Goal: Information Seeking & Learning: Learn about a topic

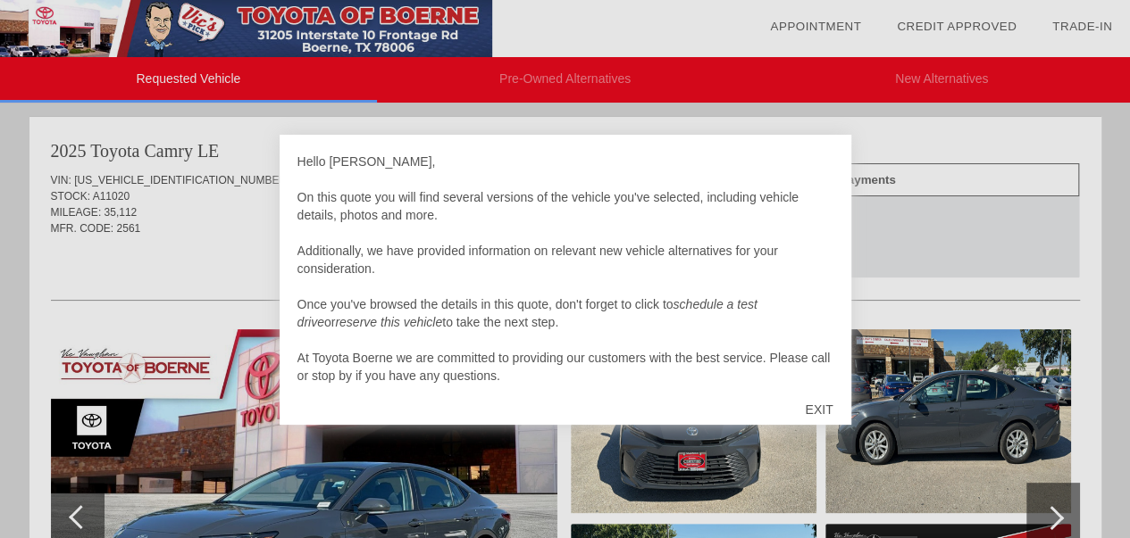
click at [823, 413] on div "EXIT" at bounding box center [818, 410] width 63 height 54
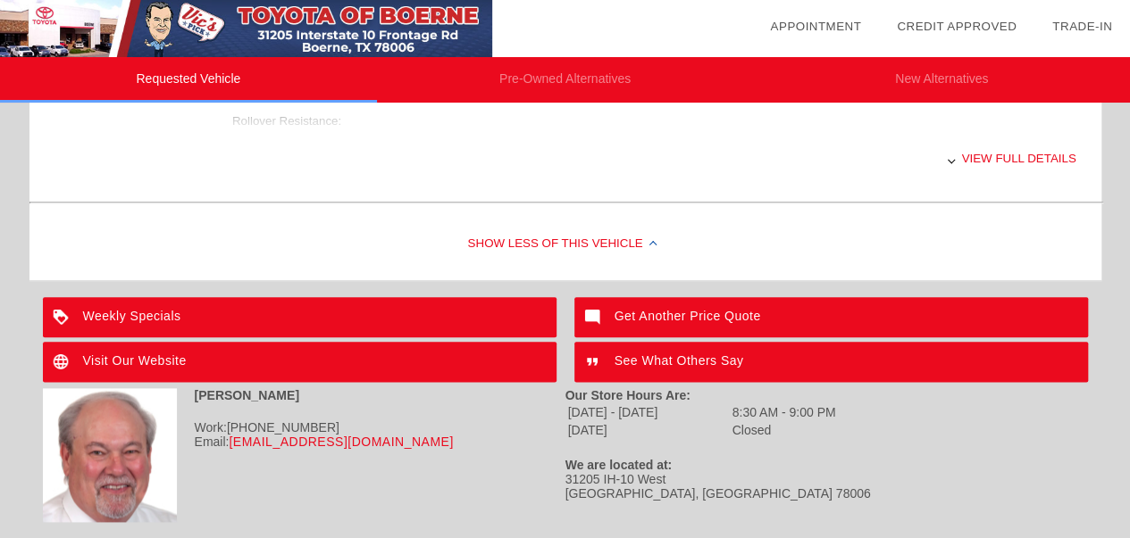
scroll to position [844, 0]
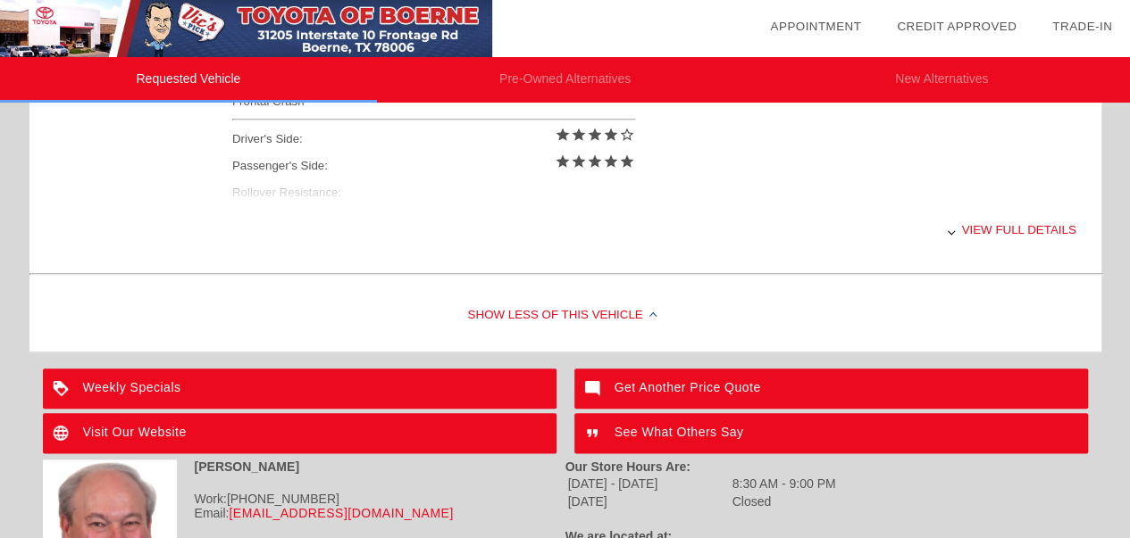
click at [979, 217] on div "View full details" at bounding box center [654, 230] width 844 height 44
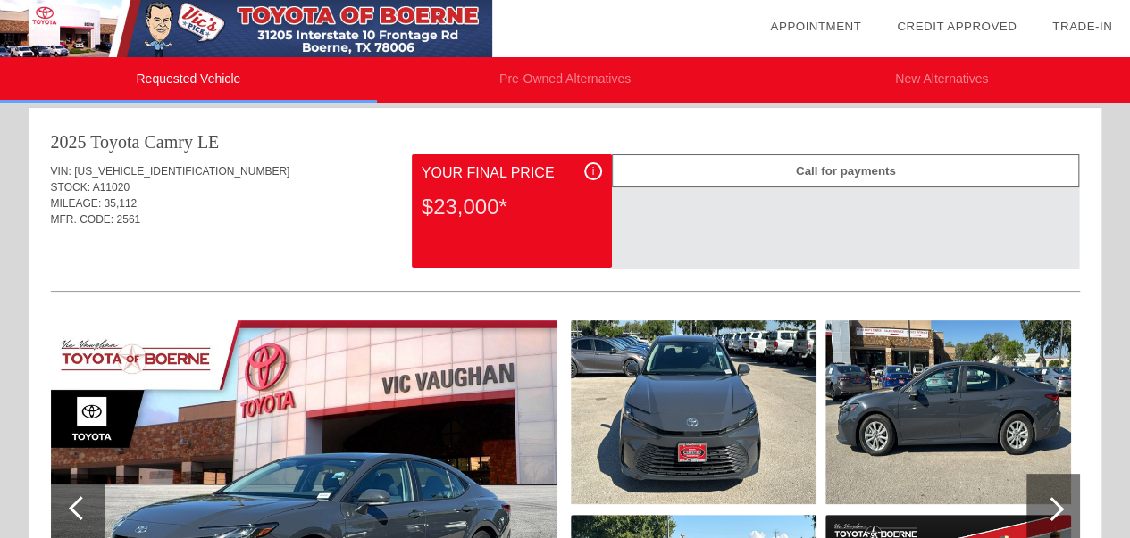
scroll to position [0, 0]
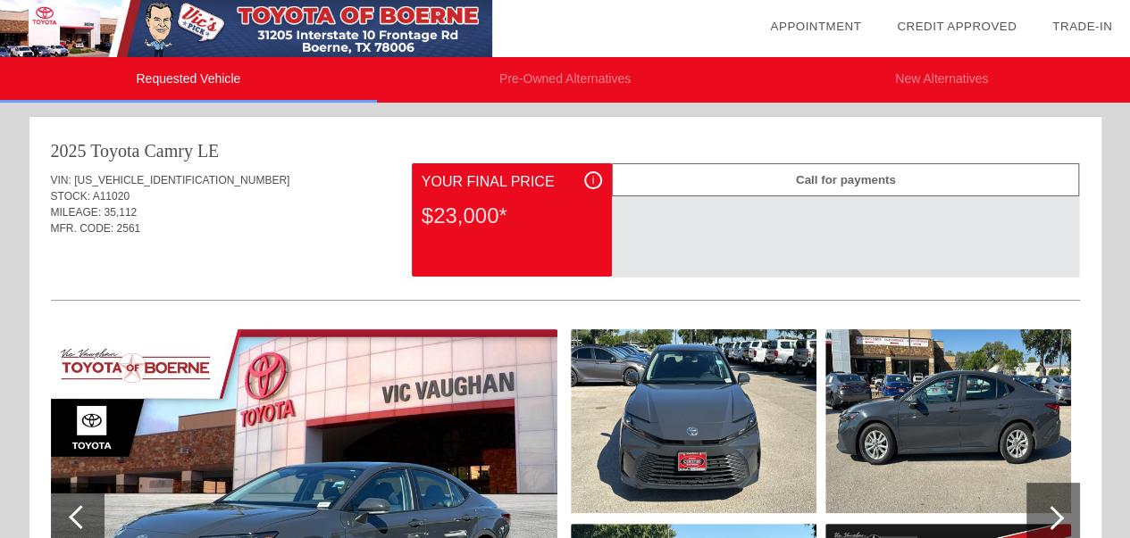
click at [592, 179] on span "i" at bounding box center [593, 180] width 3 height 13
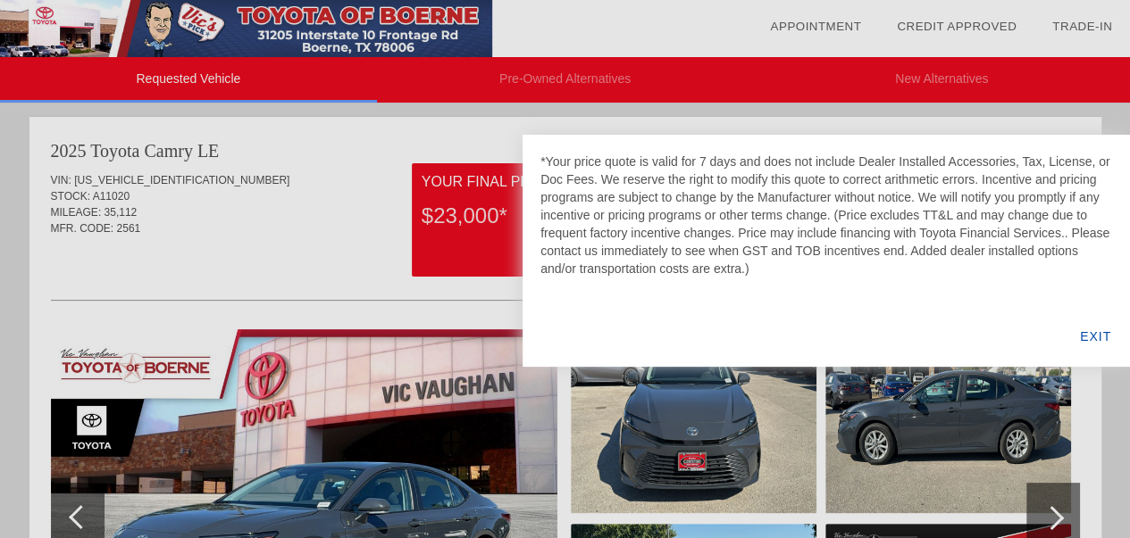
click at [170, 179] on div at bounding box center [565, 269] width 1130 height 538
click at [239, 182] on div at bounding box center [565, 269] width 1130 height 538
click at [1100, 329] on div "EXIT" at bounding box center [1095, 336] width 69 height 61
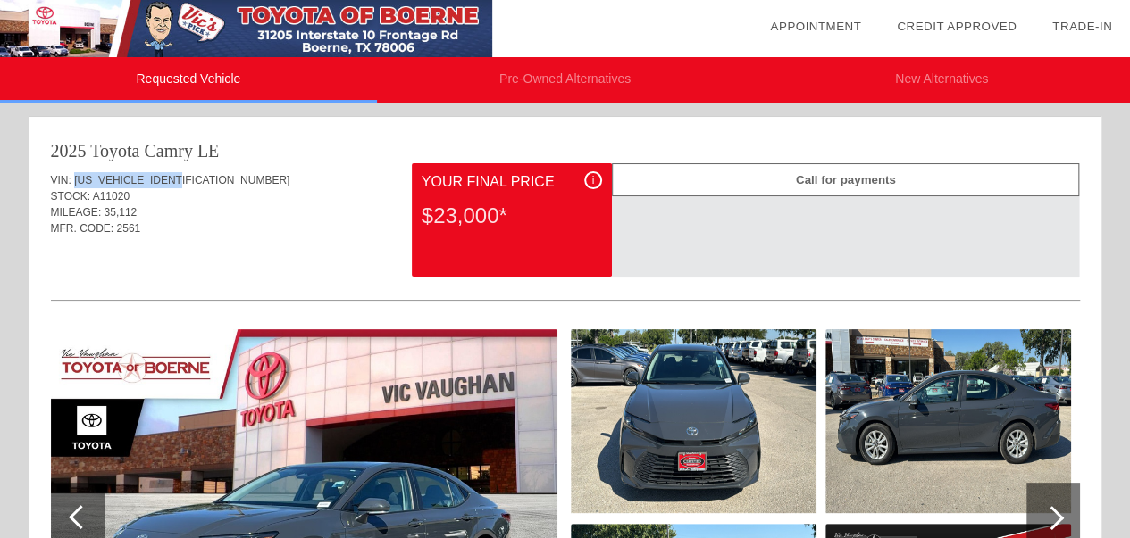
drag, startPoint x: 192, startPoint y: 180, endPoint x: 73, endPoint y: 179, distance: 118.8
click at [73, 179] on div "VIN: [US_VEHICLE_IDENTIFICATION_NUMBER]" at bounding box center [565, 180] width 1029 height 16
click at [596, 179] on div "i" at bounding box center [593, 180] width 18 height 18
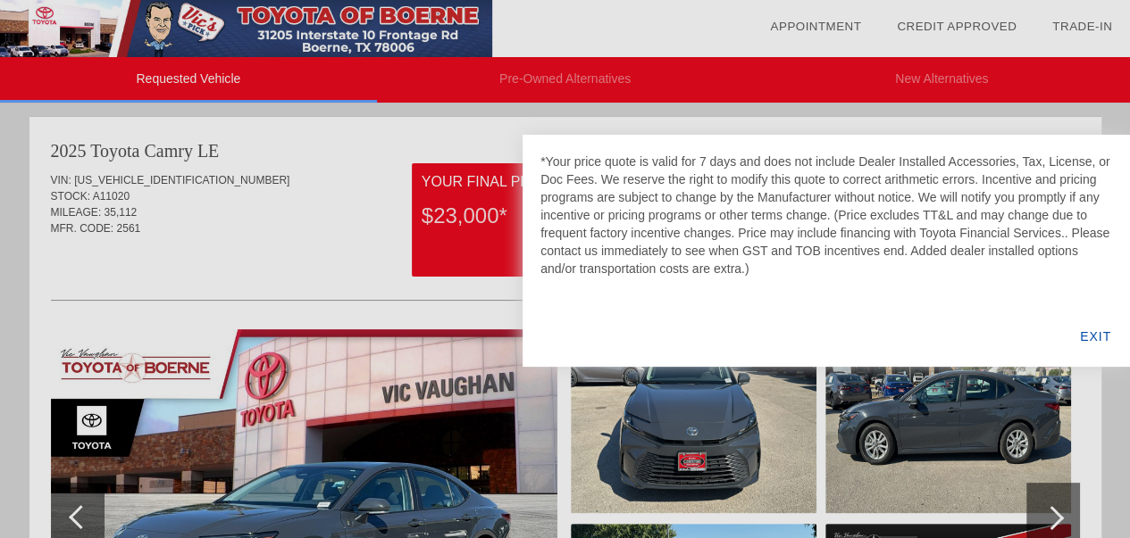
click at [1086, 344] on div "EXIT" at bounding box center [1095, 336] width 69 height 61
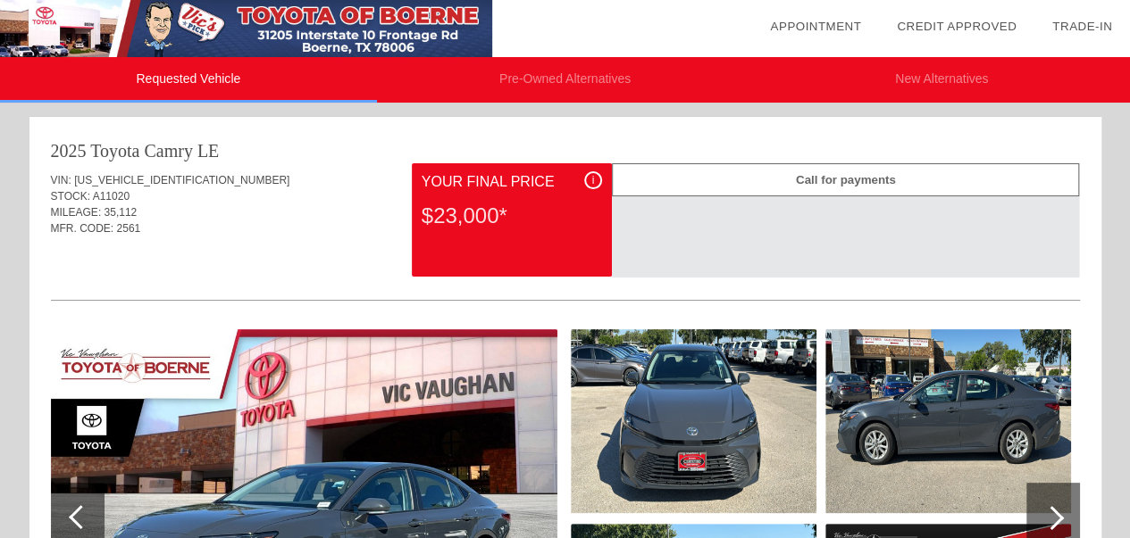
scroll to position [471, 0]
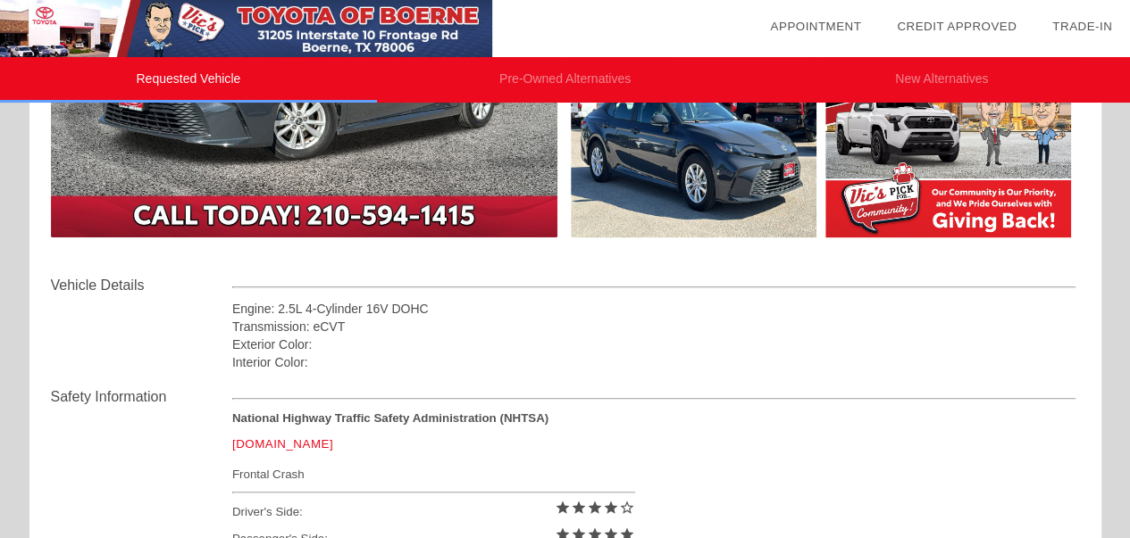
drag, startPoint x: 1142, startPoint y: 270, endPoint x: 797, endPoint y: 453, distance: 390.2
click at [797, 453] on div "National Highway Traffic Safety Administration (NHTSA) [DOMAIN_NAME] Frontal Cr…" at bounding box center [654, 497] width 844 height 170
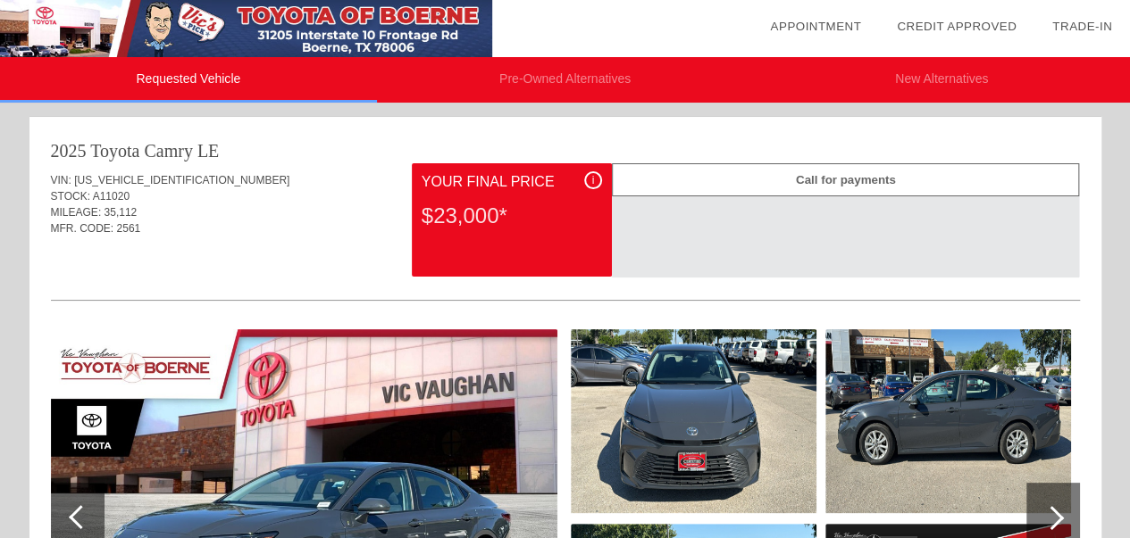
scroll to position [0, 0]
click at [135, 180] on span "[US_VEHICLE_IDENTIFICATION_NUMBER]" at bounding box center [181, 180] width 215 height 13
click at [578, 79] on li "Pre-Owned Alternatives" at bounding box center [565, 80] width 377 height 46
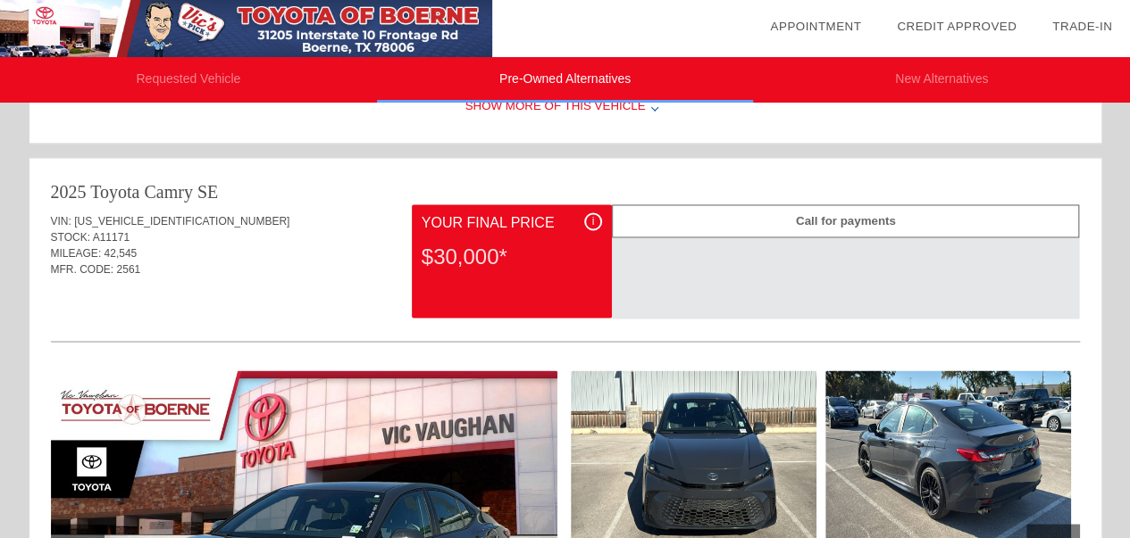
scroll to position [1888, 0]
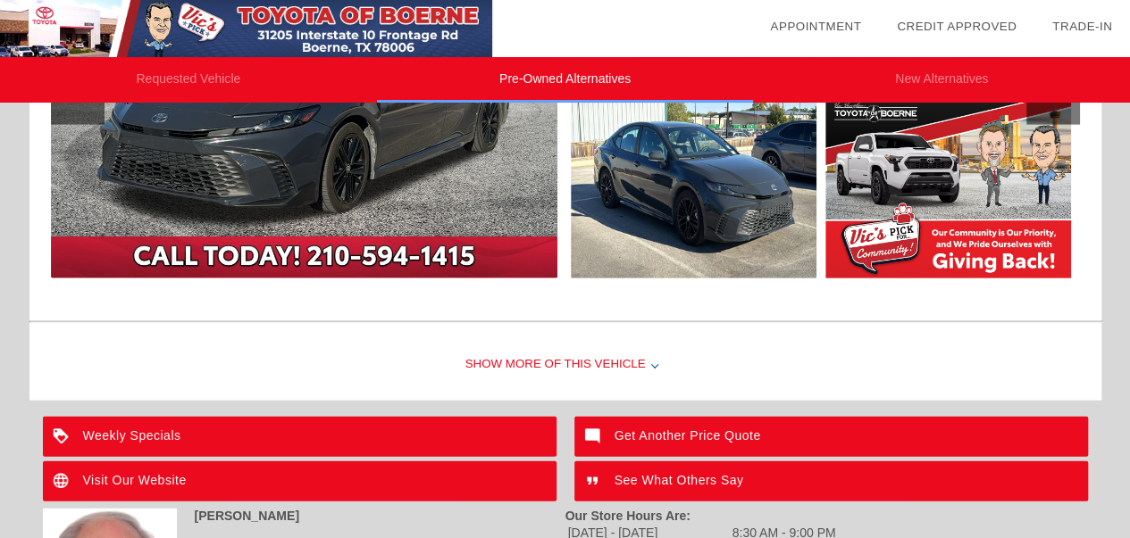
click at [130, 422] on div "Weekly Specials" at bounding box center [299, 437] width 513 height 40
